Goal: Information Seeking & Learning: Understand process/instructions

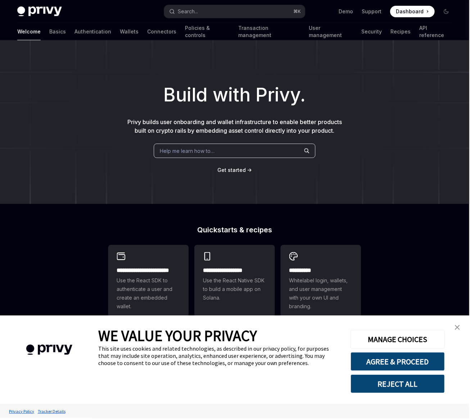
click at [211, 154] on span "Help me learn how to…" at bounding box center [187, 152] width 55 height 8
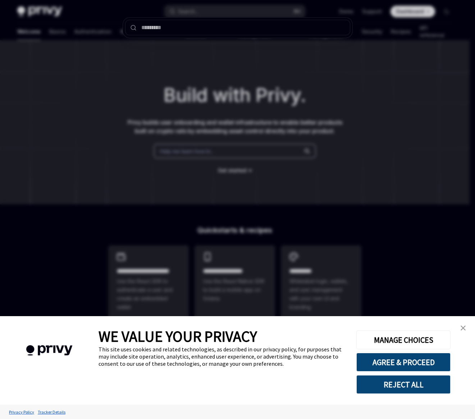
click at [177, 66] on div at bounding box center [237, 209] width 475 height 419
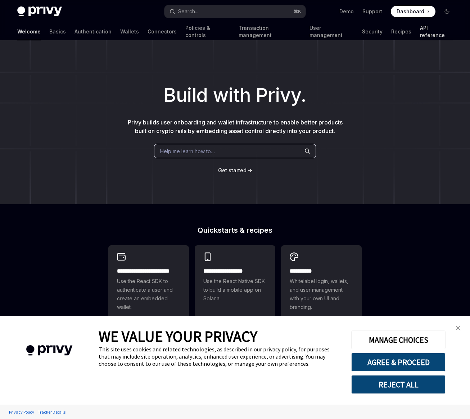
click at [420, 30] on link "API reference" at bounding box center [436, 31] width 33 height 17
type textarea "*"
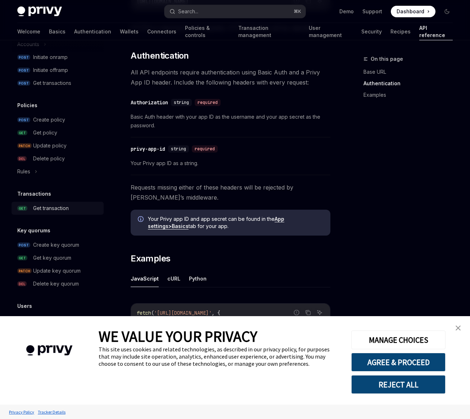
scroll to position [289, 0]
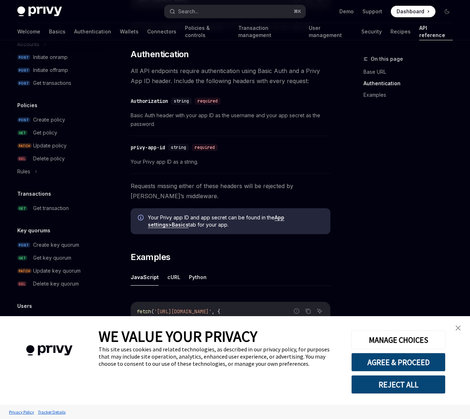
click at [384, 373] on div "MANAGE CHOICES AGREE & PROCEED REJECT ALL" at bounding box center [398, 360] width 94 height 67
drag, startPoint x: 383, startPoint y: 381, endPoint x: 162, endPoint y: 367, distance: 221.0
click at [381, 381] on button "REJECT ALL" at bounding box center [398, 384] width 94 height 19
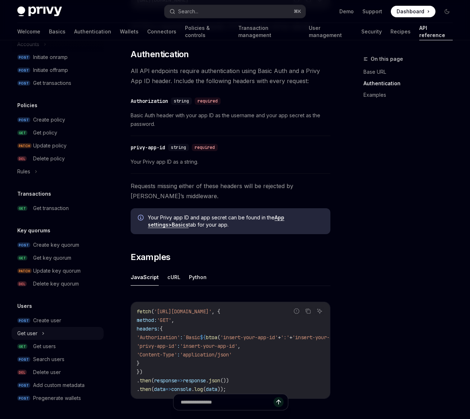
scroll to position [33, 0]
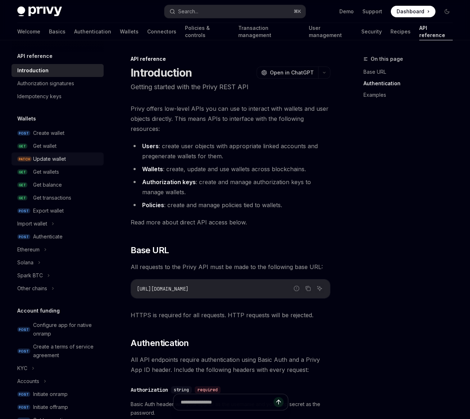
scroll to position [289, 0]
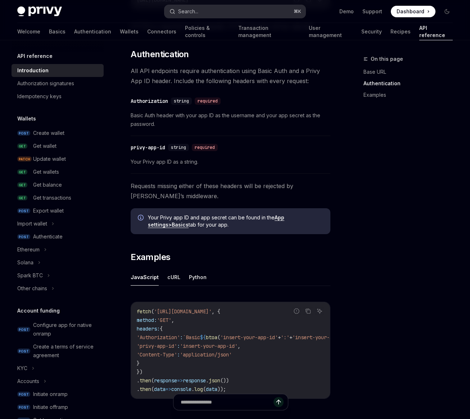
click at [209, 9] on button "Search... ⌘ K" at bounding box center [234, 11] width 141 height 13
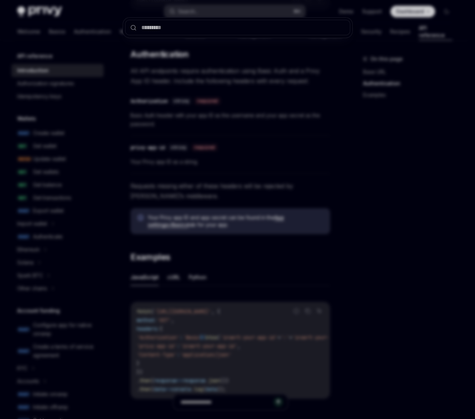
type input "*"
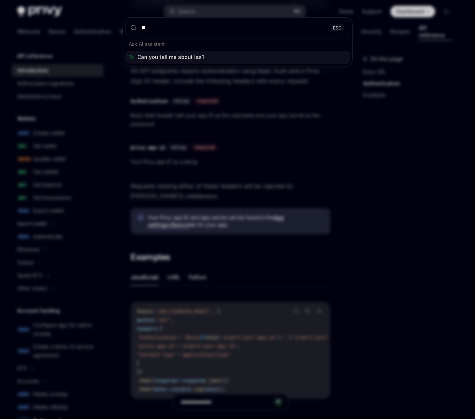
type input "*"
type input "******"
type textarea "*"
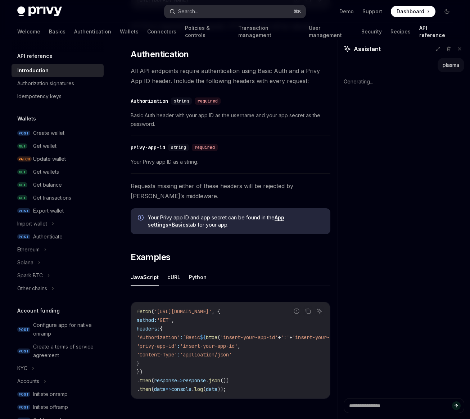
click at [204, 17] on button "Search... ⌘ K" at bounding box center [234, 11] width 141 height 13
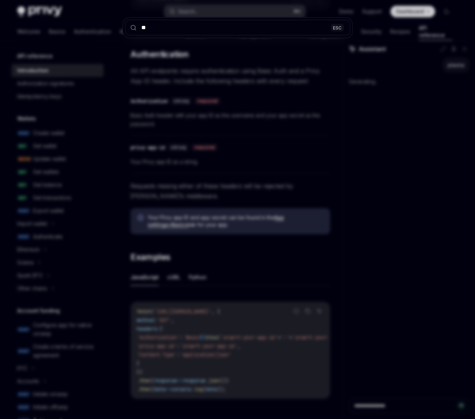
type input "*"
type textarea "*"
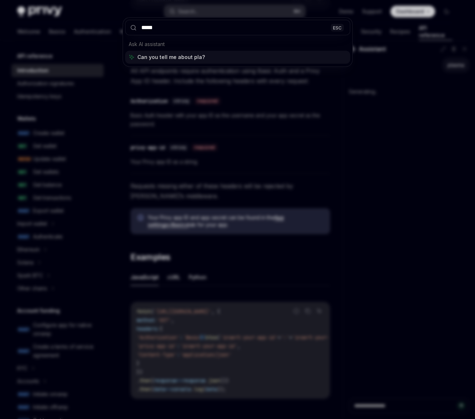
type input "******"
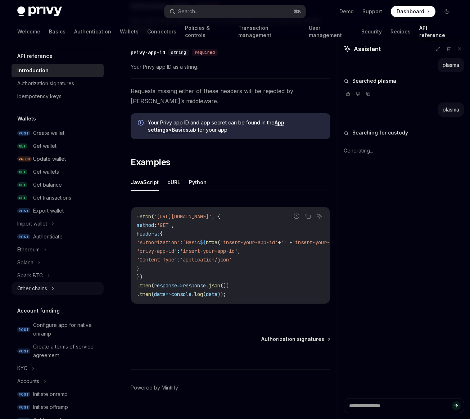
scroll to position [382, 0]
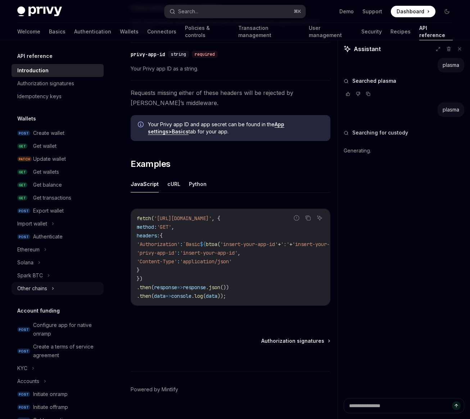
click at [52, 293] on button "Other chains" at bounding box center [58, 288] width 92 height 13
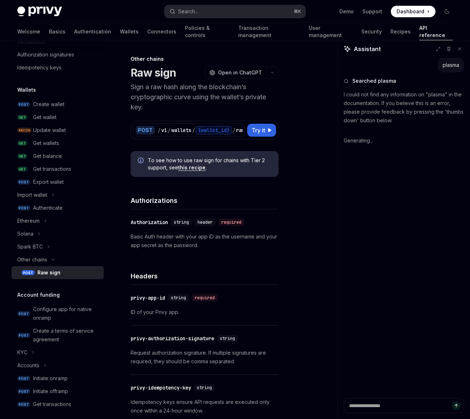
scroll to position [29, 0]
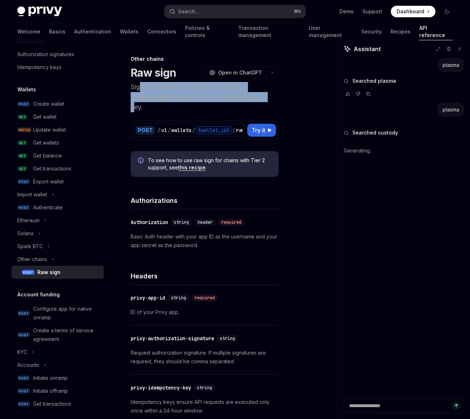
drag, startPoint x: 138, startPoint y: 91, endPoint x: 135, endPoint y: 108, distance: 16.4
click at [135, 108] on p "Sign a raw hash along the blockchain’s cryptographic curve using the wallet’s p…" at bounding box center [205, 97] width 148 height 30
drag, startPoint x: 135, startPoint y: 108, endPoint x: 132, endPoint y: 116, distance: 8.3
click at [135, 108] on p "Sign a raw hash along the blockchain’s cryptographic curve using the wallet’s p…" at bounding box center [205, 97] width 148 height 30
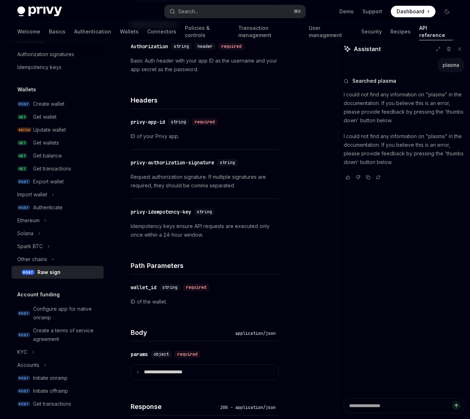
scroll to position [360, 0]
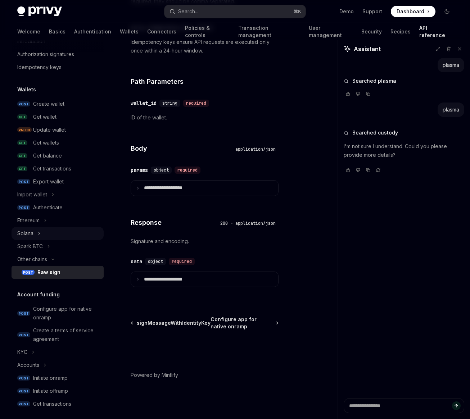
click at [38, 230] on icon at bounding box center [39, 233] width 3 height 9
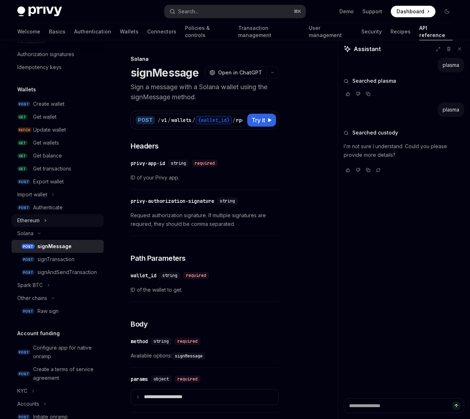
click at [47, 223] on icon at bounding box center [45, 220] width 3 height 9
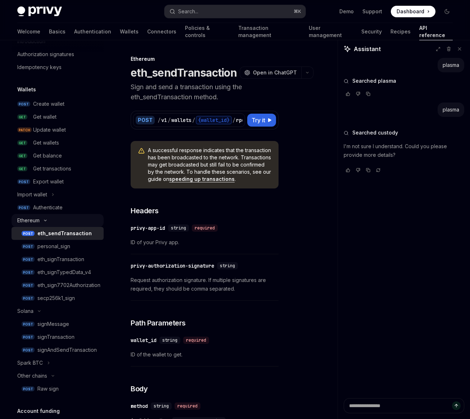
click at [48, 222] on button "Ethereum" at bounding box center [58, 220] width 92 height 13
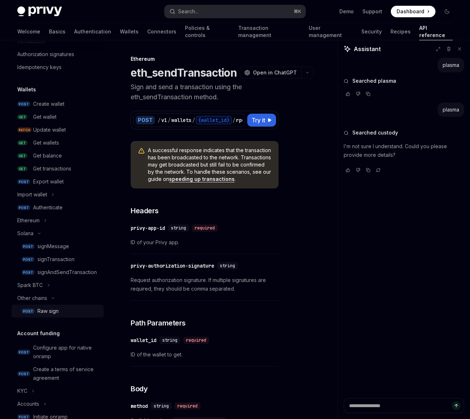
click at [56, 309] on div "Raw sign" at bounding box center [47, 311] width 21 height 9
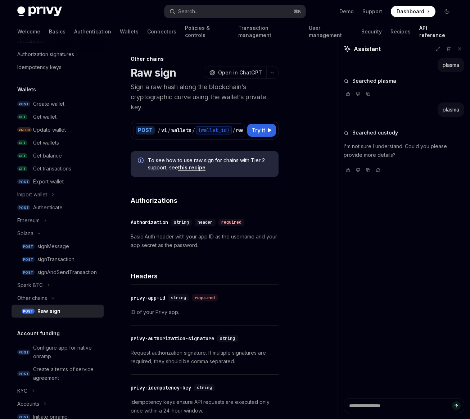
click at [196, 171] on link "this recipe" at bounding box center [191, 167] width 27 height 6
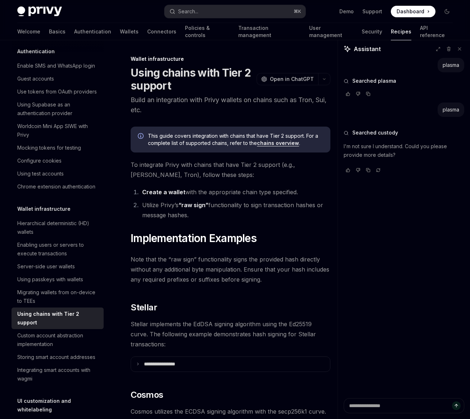
click at [289, 147] on div "This guide covers integration with chains that have Tier 2 support. For a compl…" at bounding box center [231, 140] width 200 height 26
click at [287, 145] on link "chains overview" at bounding box center [278, 143] width 42 height 6
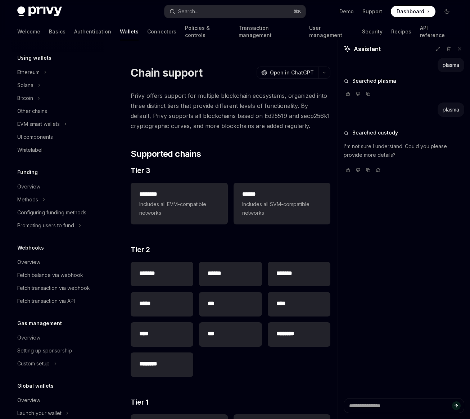
scroll to position [127, 0]
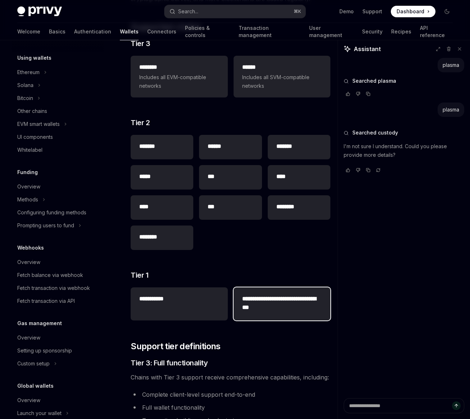
click at [271, 307] on h2 "**********" at bounding box center [282, 303] width 80 height 17
click at [266, 297] on h2 "**********" at bounding box center [282, 303] width 80 height 17
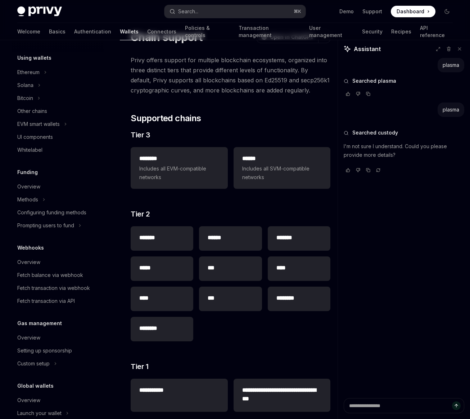
scroll to position [0, 0]
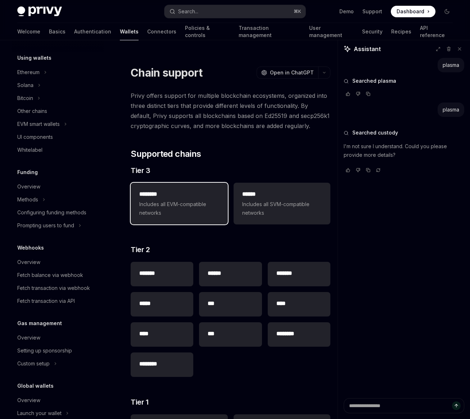
click at [181, 213] on span "Includes all EVM-compatible networks" at bounding box center [179, 208] width 80 height 17
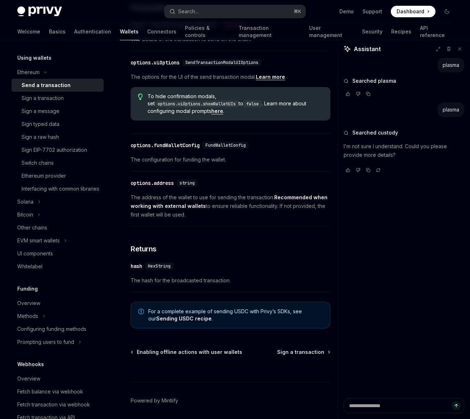
scroll to position [348, 0]
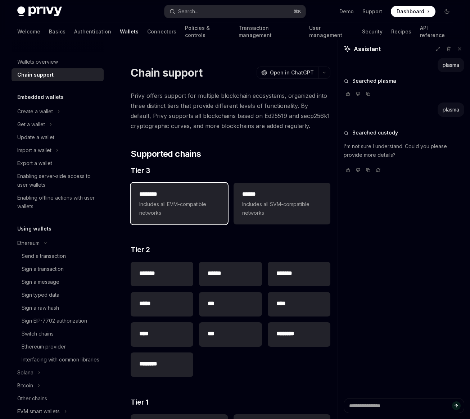
click at [141, 201] on span "Includes all EVM-compatible networks" at bounding box center [179, 208] width 80 height 17
type textarea "*"
